Goal: Information Seeking & Learning: Learn about a topic

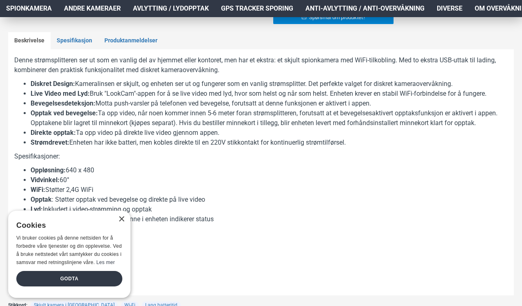
click at [38, 273] on div "Godta" at bounding box center [69, 278] width 106 height 15
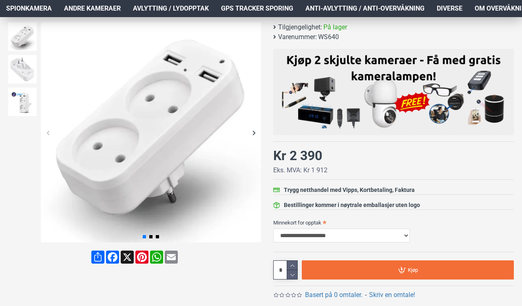
scroll to position [44, 0]
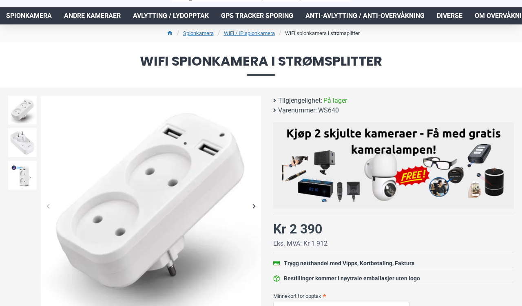
click at [158, 16] on span "Avlytting / Lydopptak" at bounding box center [171, 16] width 76 height 10
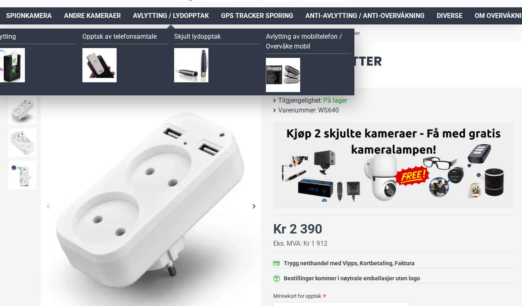
click at [200, 75] on img at bounding box center [191, 65] width 34 height 34
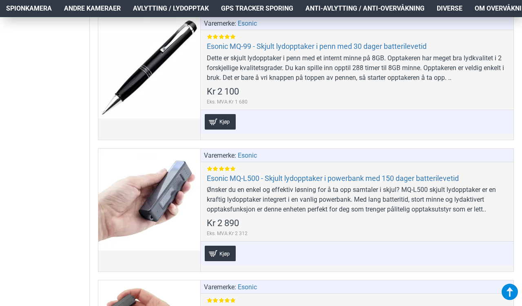
scroll to position [619, 0]
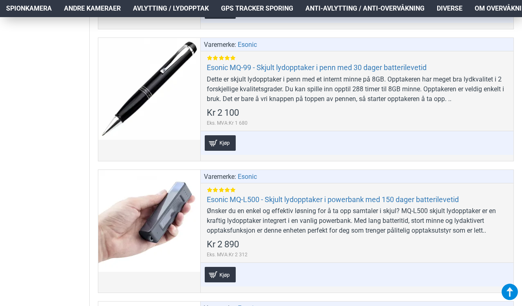
click at [13, 9] on span "Spionkamera" at bounding box center [29, 9] width 46 height 10
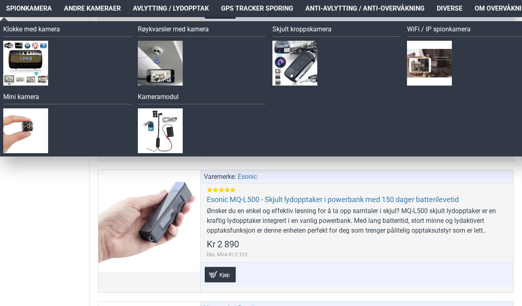
click at [20, 66] on img at bounding box center [25, 63] width 45 height 45
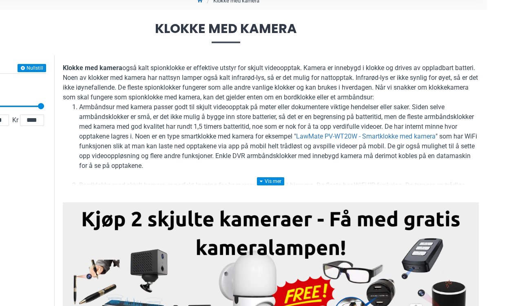
scroll to position [93, 0]
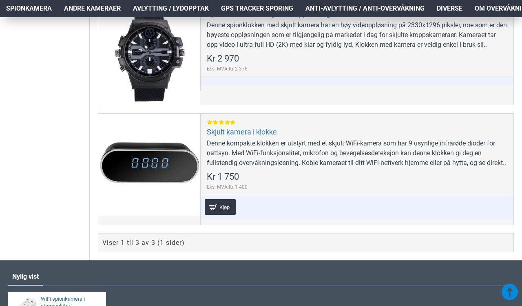
scroll to position [580, 0]
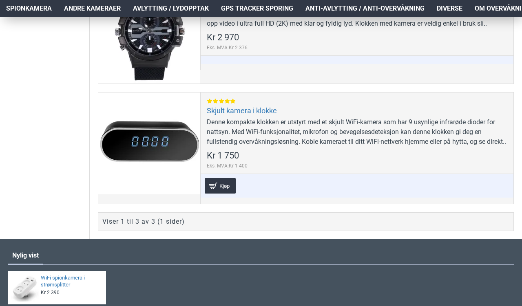
click at [142, 172] on div at bounding box center [149, 144] width 102 height 102
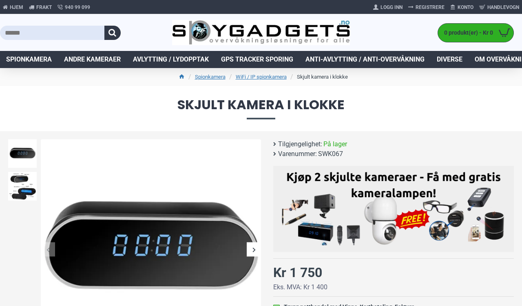
click at [24, 181] on img at bounding box center [22, 186] width 29 height 29
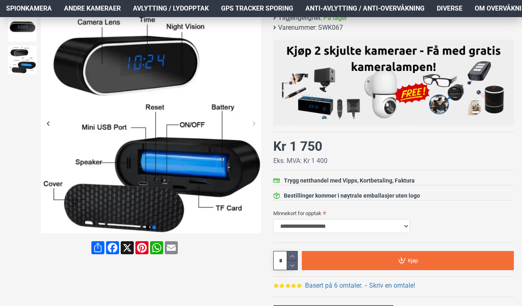
scroll to position [141, 0]
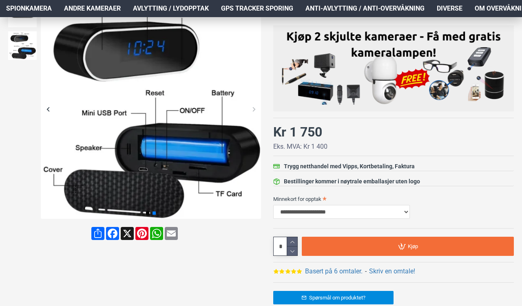
click at [323, 275] on link "Basert på 6 omtaler." at bounding box center [333, 271] width 57 height 10
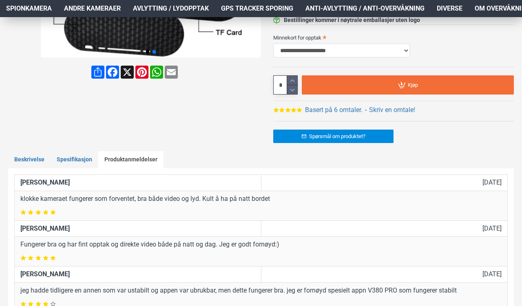
scroll to position [416, 0]
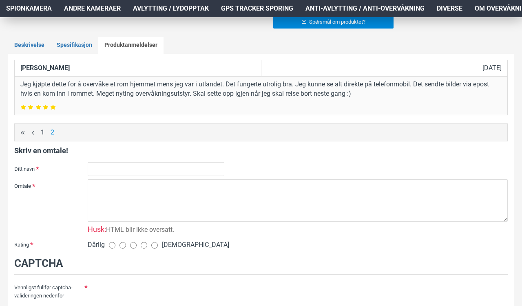
click at [42, 132] on link "1" at bounding box center [43, 132] width 7 height 9
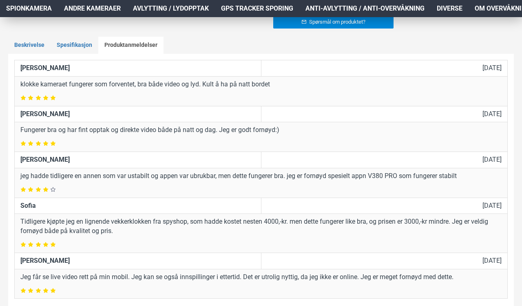
click at [70, 46] on link "Spesifikasjon" at bounding box center [75, 45] width 48 height 17
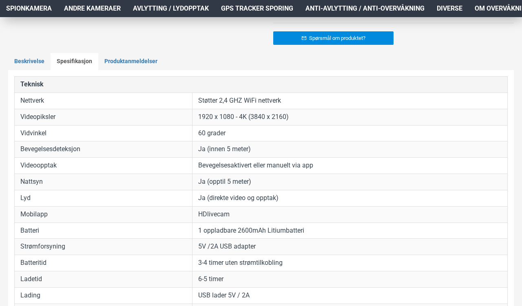
scroll to position [372, 0]
